Goal: Task Accomplishment & Management: Manage account settings

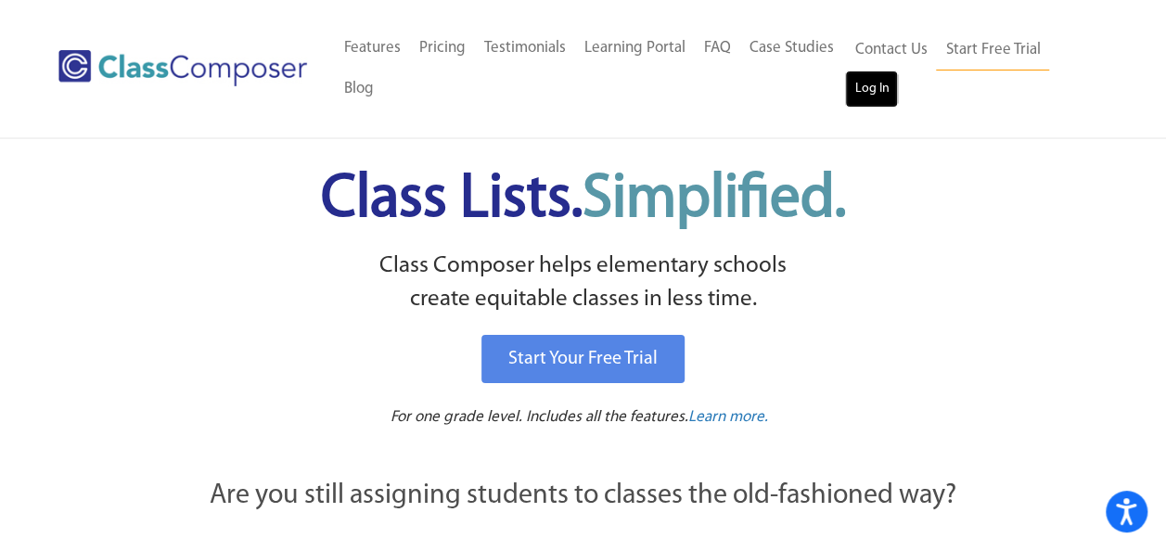
click at [888, 90] on link "Log In" at bounding box center [871, 88] width 53 height 37
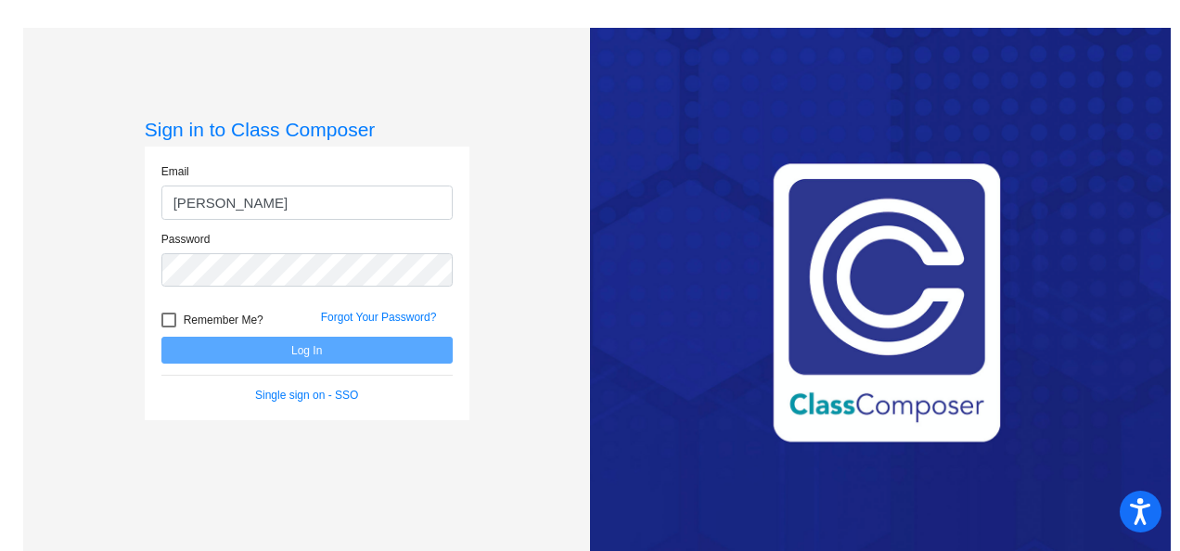
type input "eichelbergerf@bbhcsd.org"
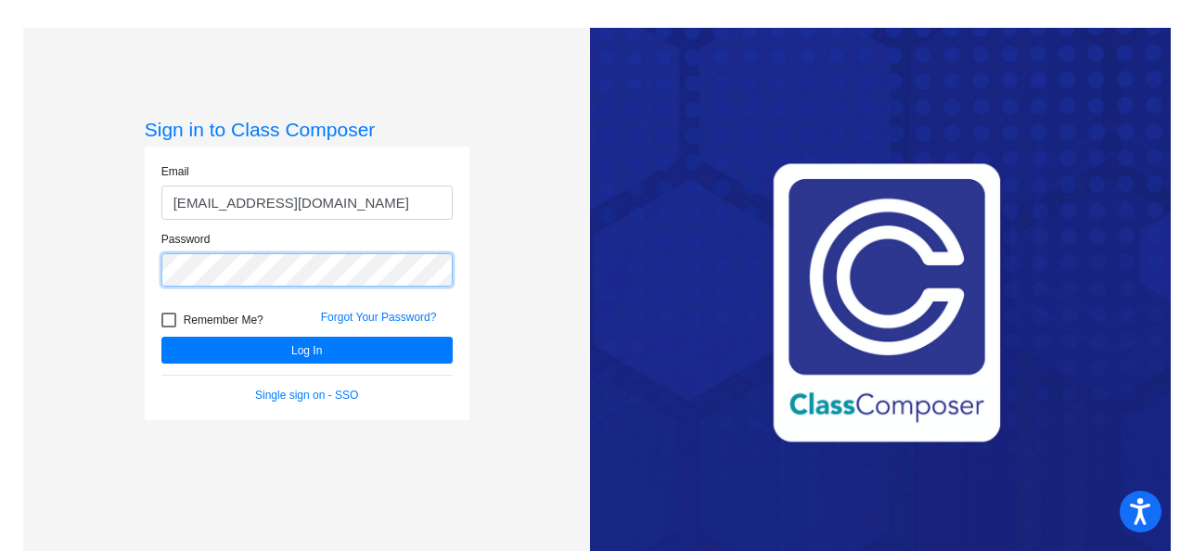
click at [161, 337] on button "Log In" at bounding box center [306, 350] width 291 height 27
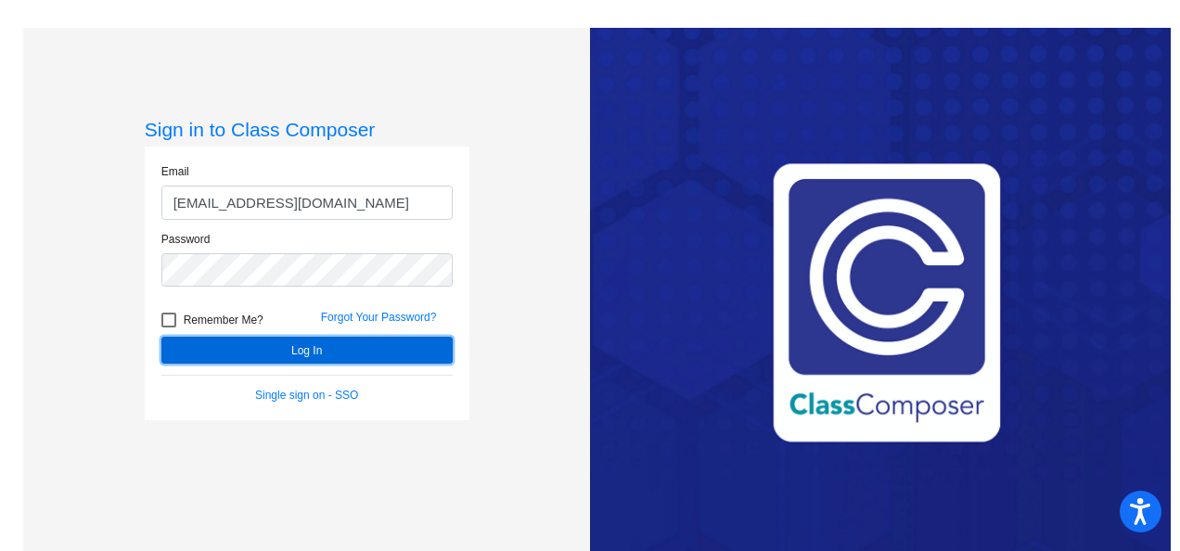
click at [267, 353] on button "Log In" at bounding box center [306, 350] width 291 height 27
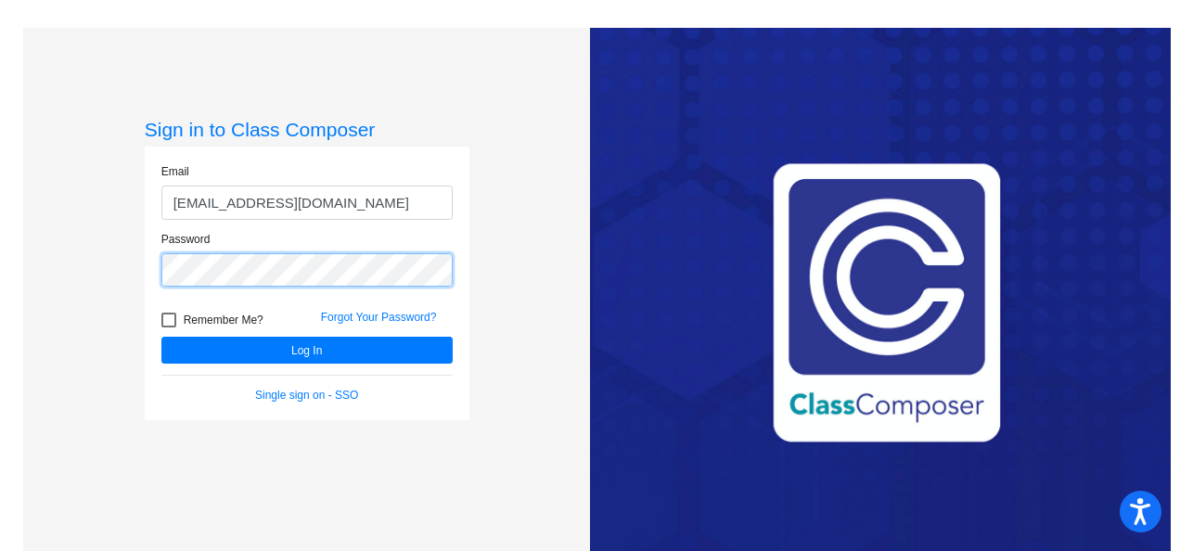
click at [97, 273] on div "Sign in to Class Composer Email eichelbergerf@bbhcsd.org Password Remember Me? …" at bounding box center [306, 303] width 567 height 551
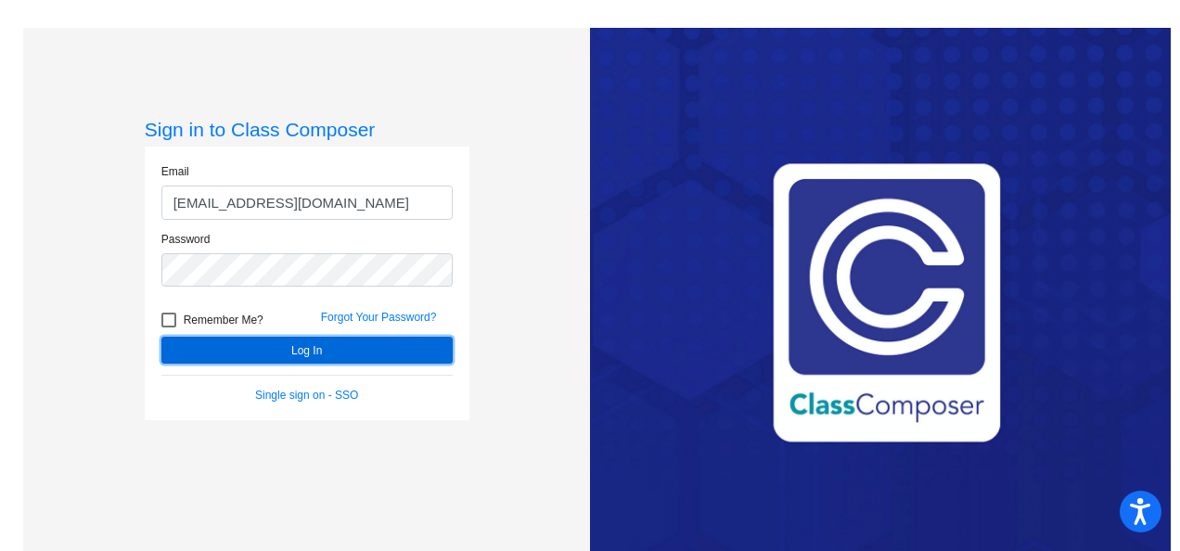
click at [269, 350] on button "Log In" at bounding box center [306, 350] width 291 height 27
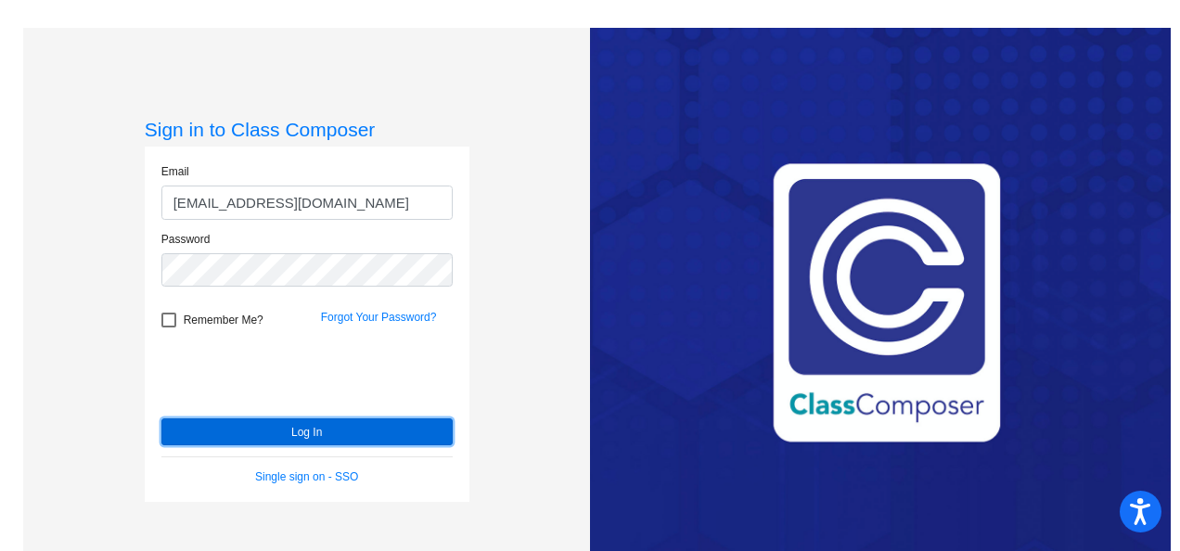
click at [306, 426] on button "Log In" at bounding box center [306, 431] width 291 height 27
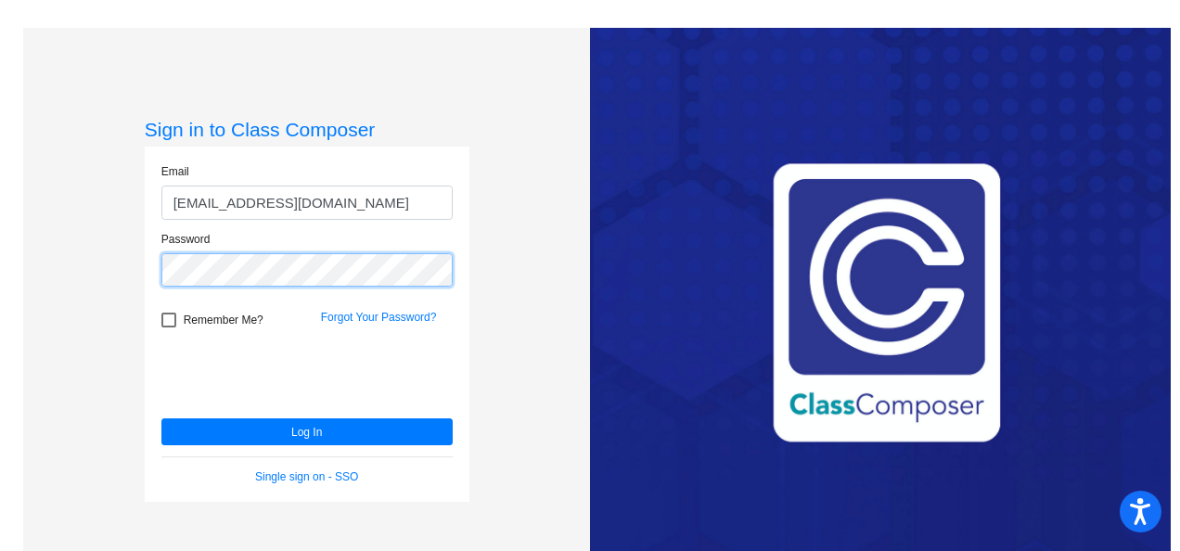
click at [130, 262] on div "Sign in to Class Composer Email eichelbergerf@bbhcsd.org Password Remember Me? …" at bounding box center [306, 303] width 567 height 551
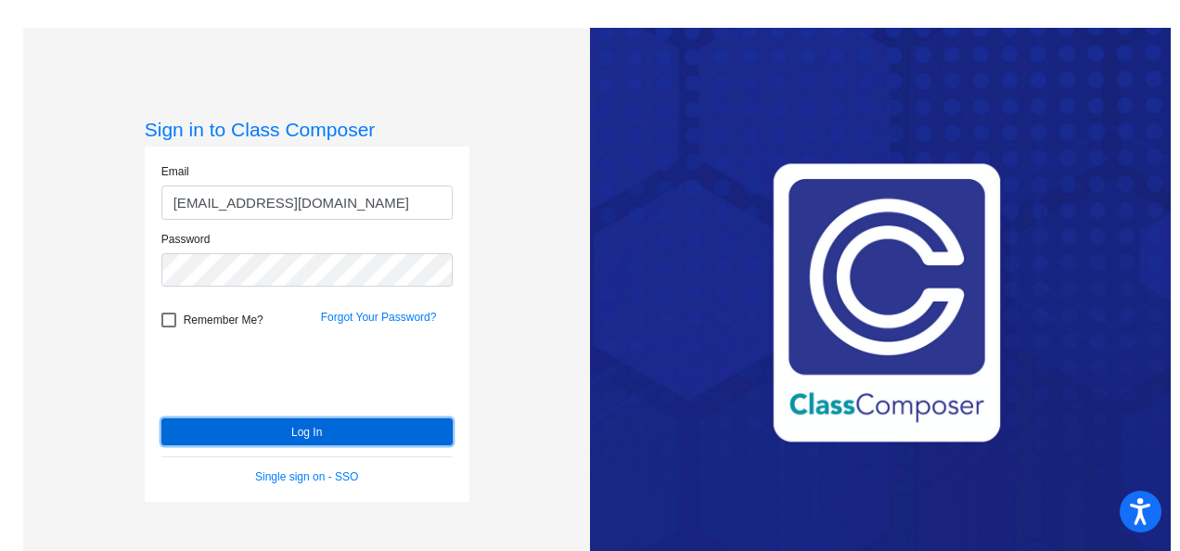
click at [262, 424] on button "Log In" at bounding box center [306, 431] width 291 height 27
